Goal: Ask a question

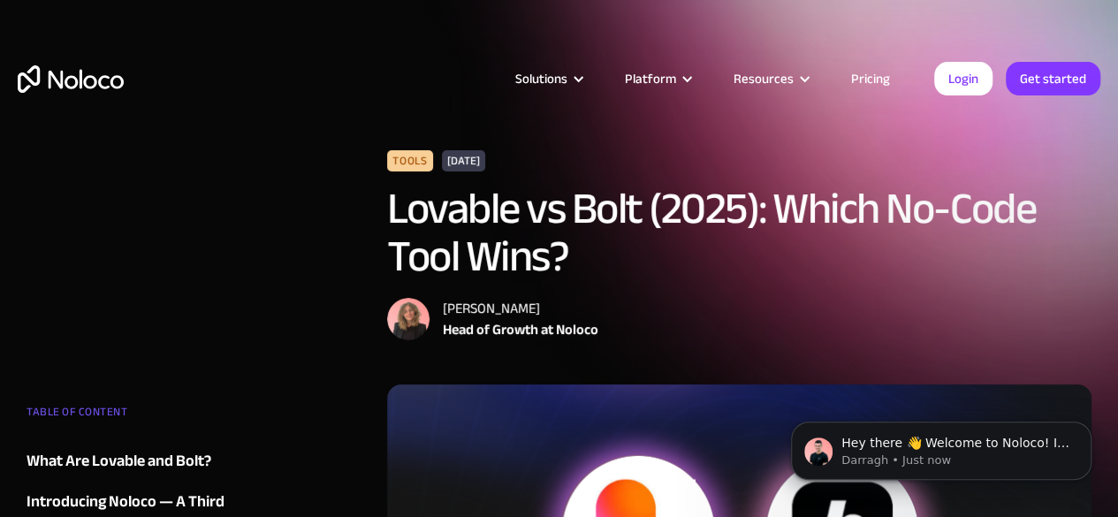
click at [878, 85] on link "Pricing" at bounding box center [870, 78] width 83 height 23
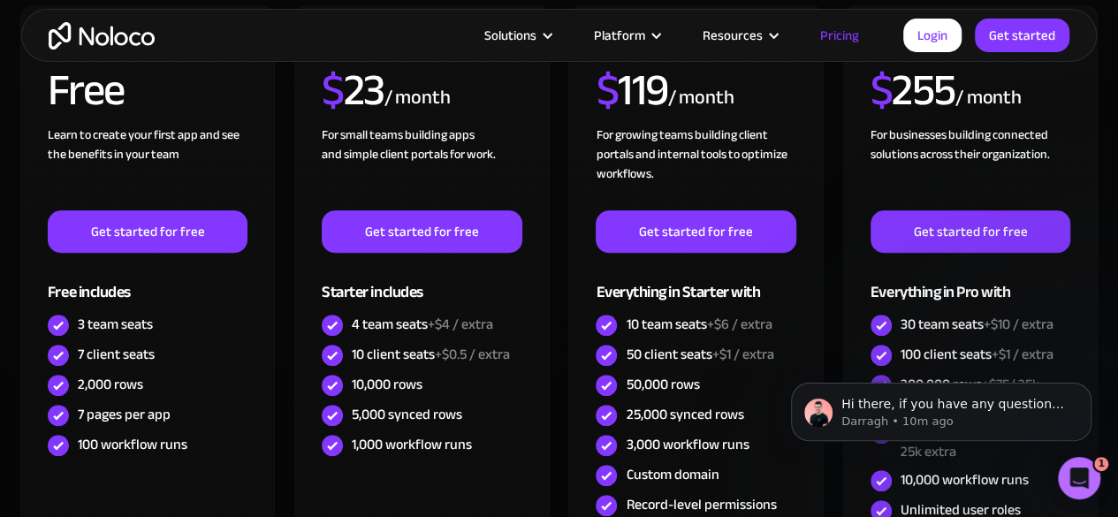
scroll to position [582, 0]
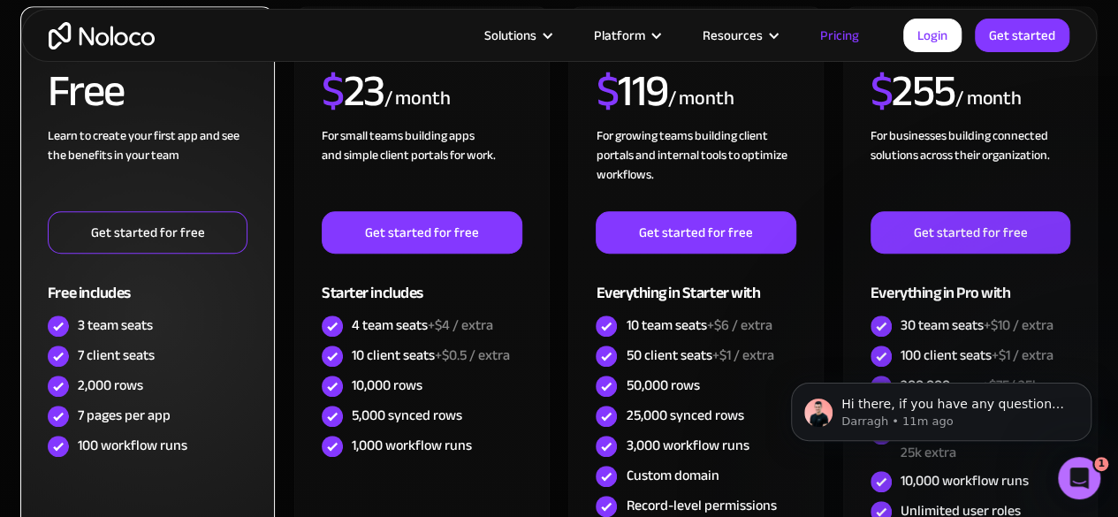
click at [148, 224] on link "Get started for free" at bounding box center [148, 232] width 200 height 42
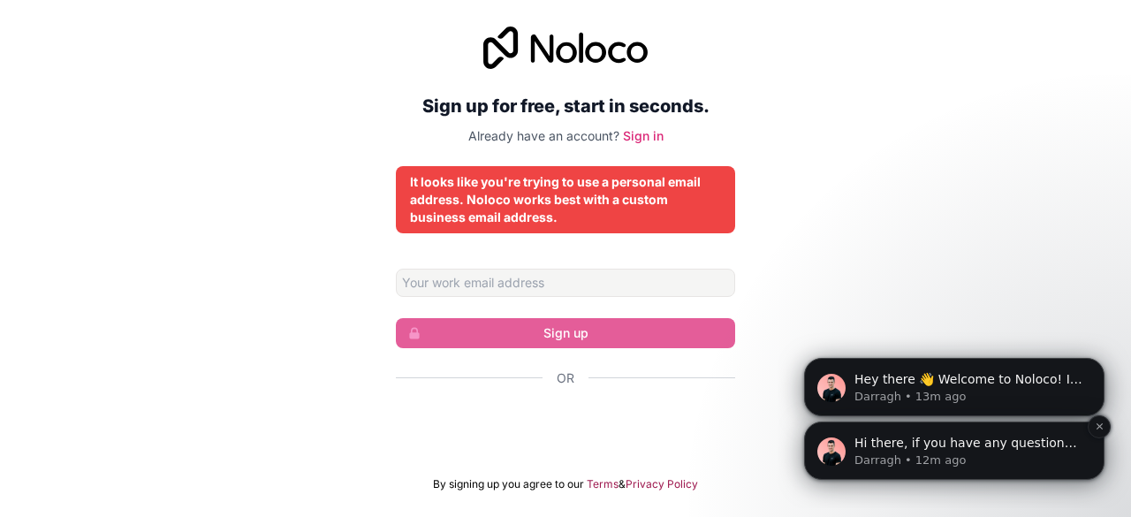
click at [898, 455] on p "Darragh • 12m ago" at bounding box center [969, 460] width 228 height 16
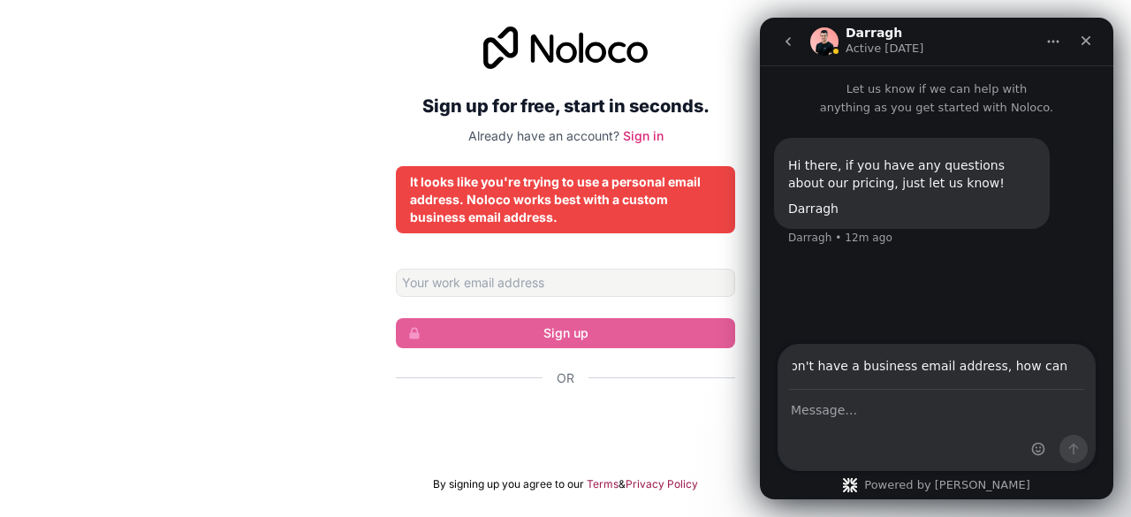
scroll to position [0, 25]
type input "i don't have a business email address, how can i sign up"
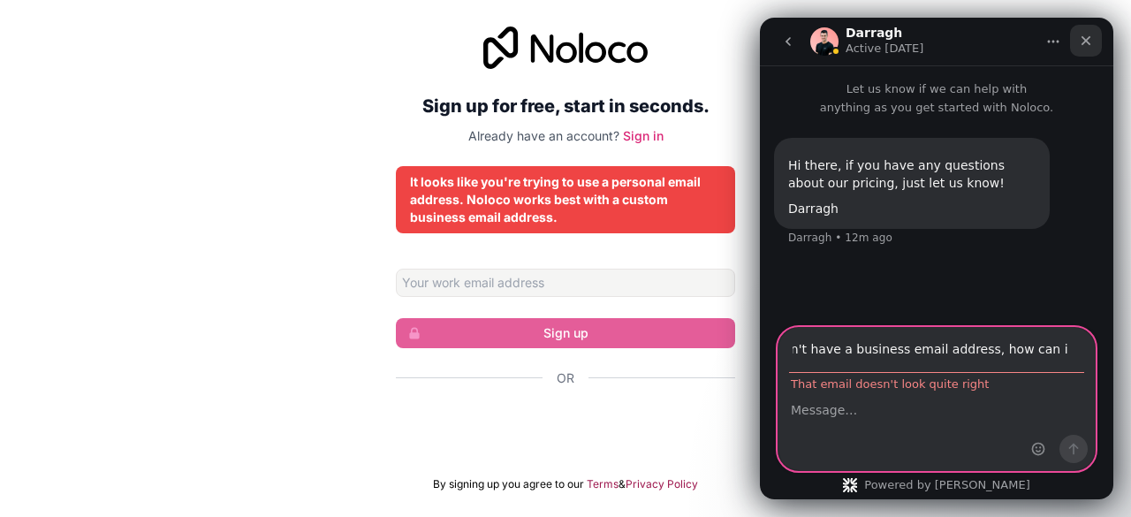
click at [1093, 40] on div "Close" at bounding box center [1086, 41] width 32 height 32
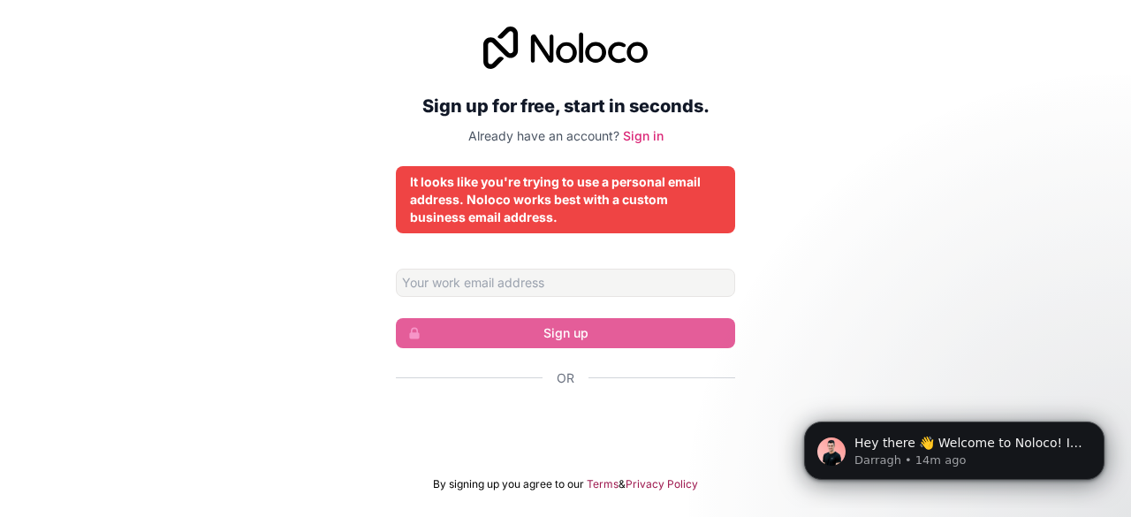
scroll to position [0, 0]
click at [979, 454] on p "Darragh • 14m ago" at bounding box center [969, 460] width 228 height 16
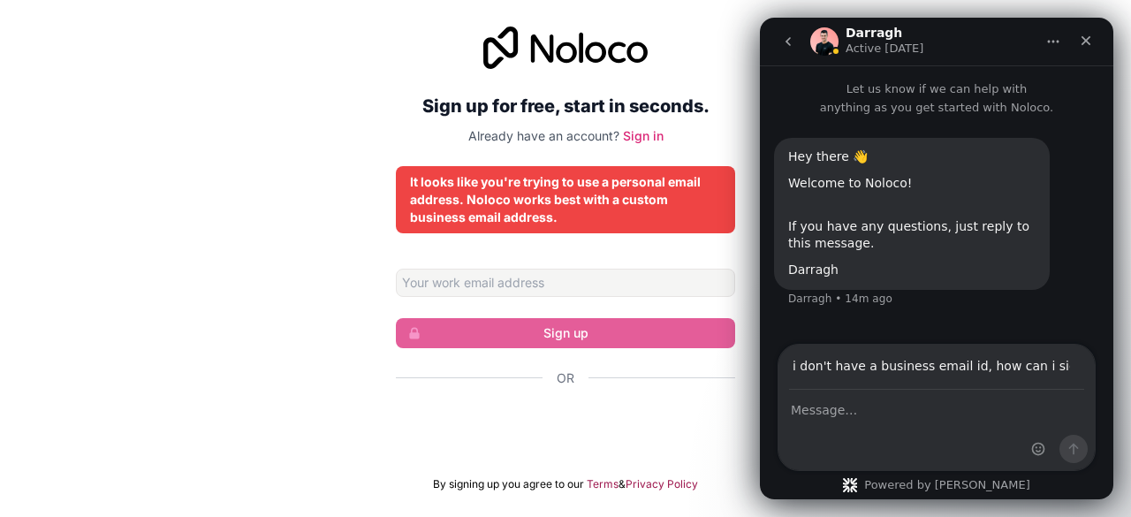
type input "i don't have a business email id, how can i sign up"
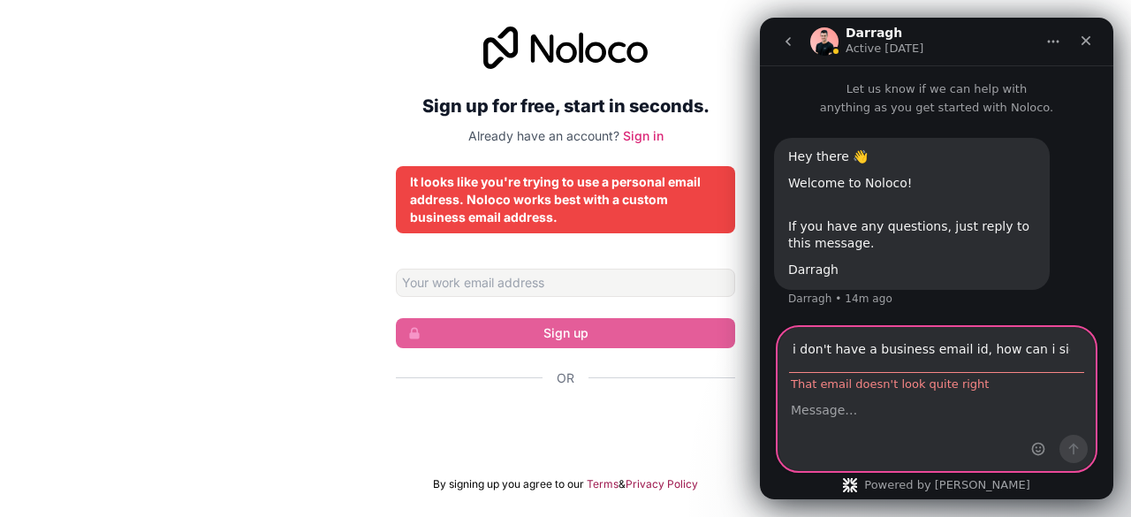
drag, startPoint x: 1069, startPoint y: 369, endPoint x: 792, endPoint y: 353, distance: 277.9
click at [792, 353] on div "i don't have a business email id, how can i sign up That email doesn't look qui…" at bounding box center [937, 399] width 318 height 144
drag, startPoint x: 792, startPoint y: 353, endPoint x: 1092, endPoint y: 355, distance: 300.5
click at [1092, 355] on div "i don't have a business email id, how can i sign up That email doesn't look qui…" at bounding box center [937, 399] width 318 height 144
type input "chhatrapati"
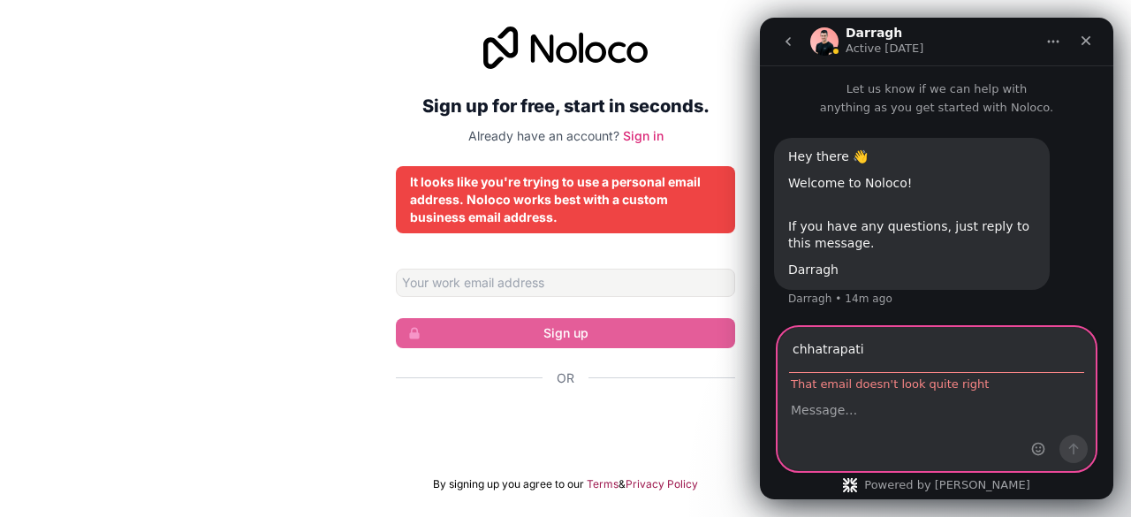
paste textarea "i don't have a business email id, how can i sign up"
type textarea "i don't have a business email id, how can i sign up"
click at [895, 351] on input "chhatrapati" at bounding box center [936, 350] width 295 height 45
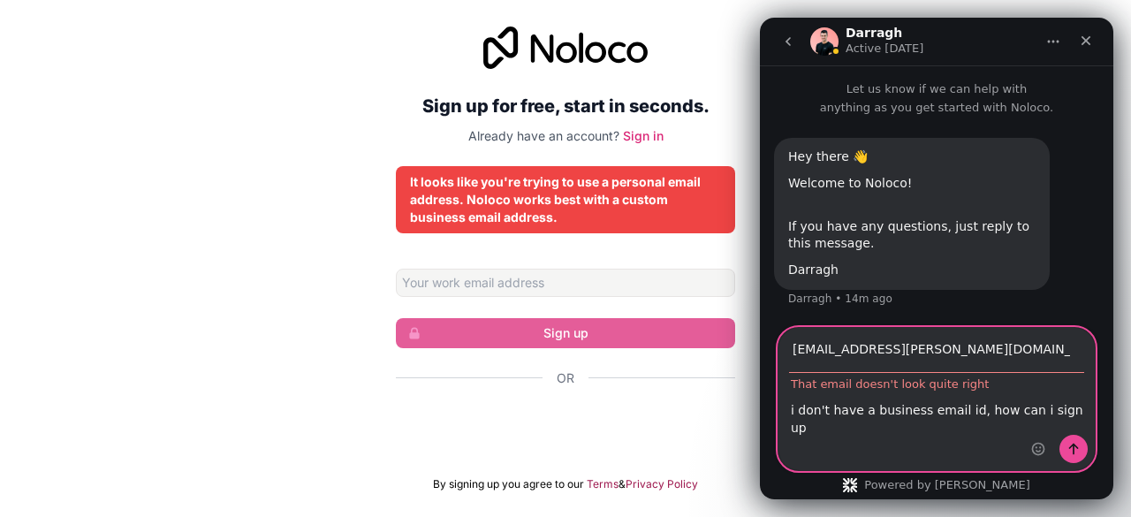
type input "chhatrapati.waghamode@gmail.com"
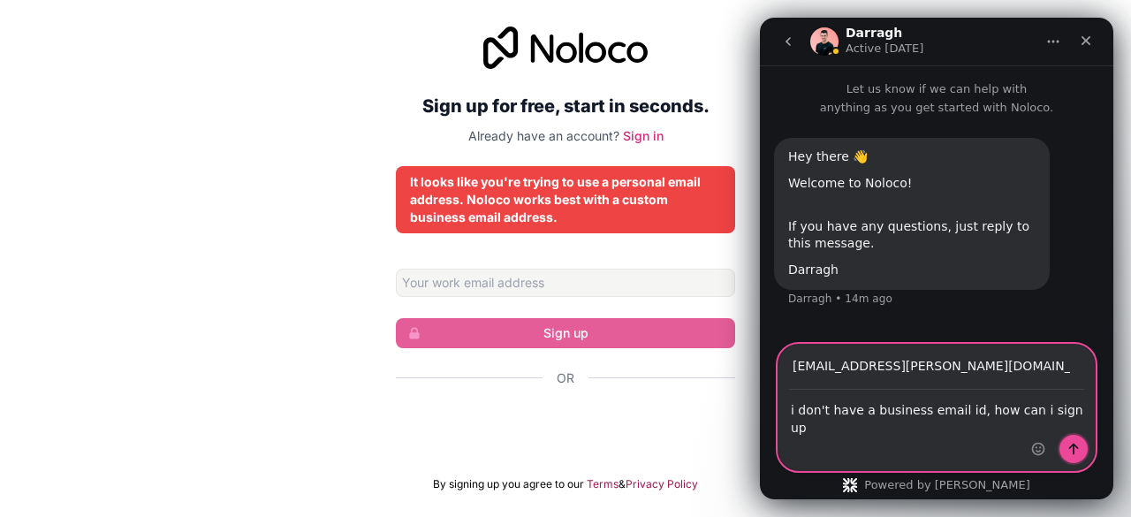
click at [1080, 450] on icon "Send a message…" at bounding box center [1074, 449] width 14 height 14
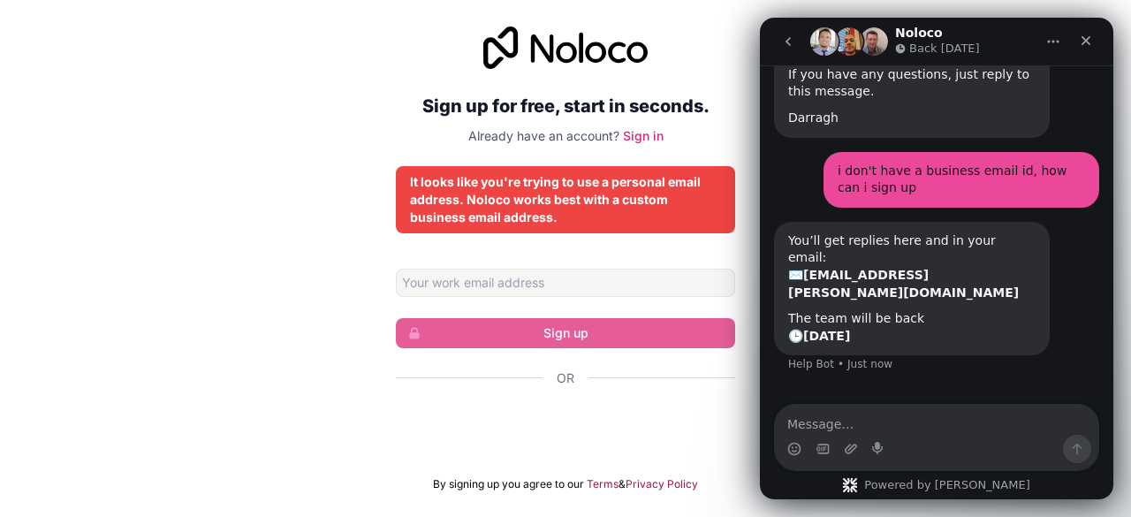
scroll to position [154, 0]
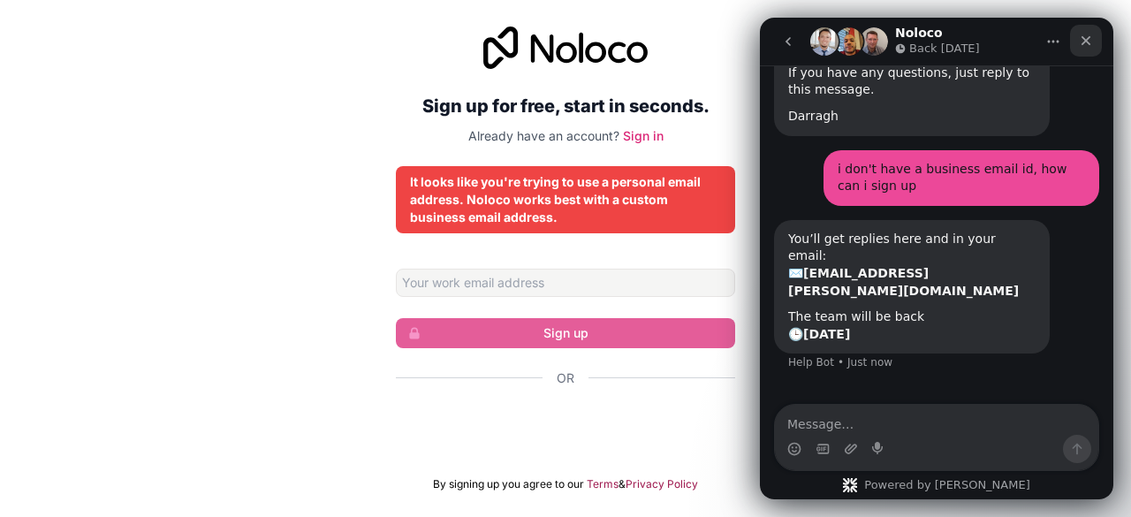
click at [1082, 43] on icon "Close" at bounding box center [1086, 41] width 14 height 14
